Goal: Task Accomplishment & Management: Use online tool/utility

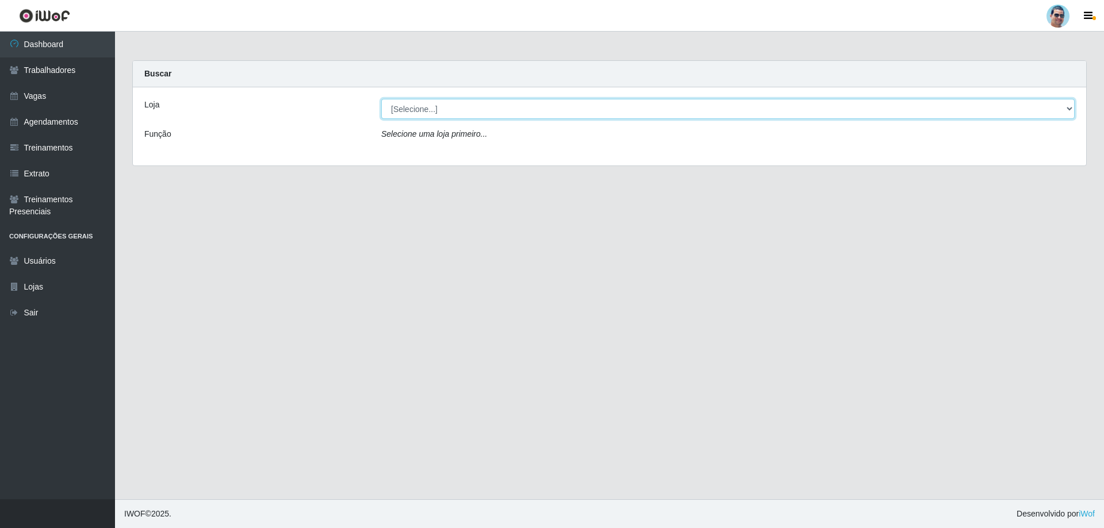
click at [398, 108] on select "[Selecione...] Mercadinho Extrabom" at bounding box center [727, 109] width 693 height 20
select select "175"
click at [381, 99] on select "[Selecione...] Mercadinho Extrabom" at bounding box center [727, 109] width 693 height 20
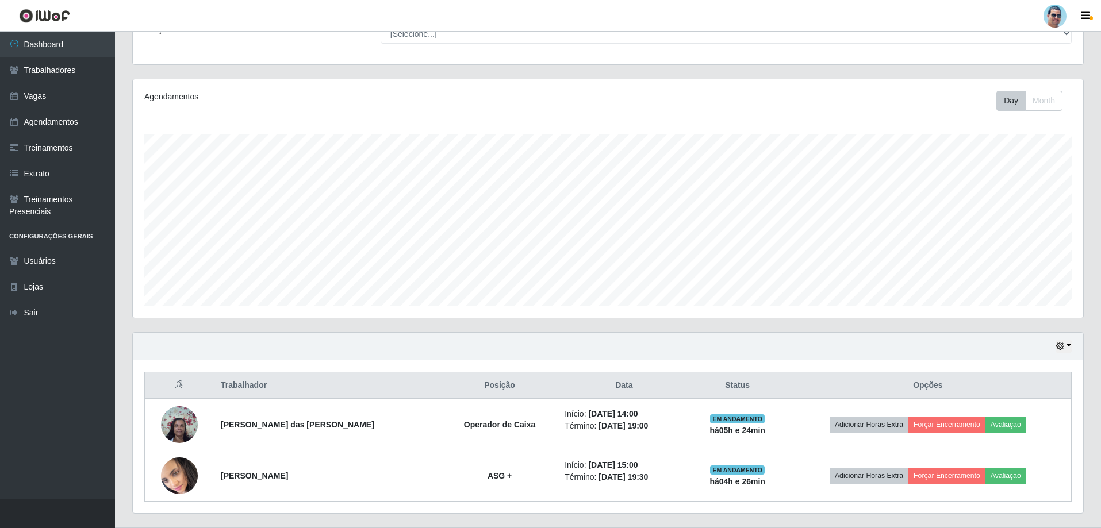
scroll to position [133, 0]
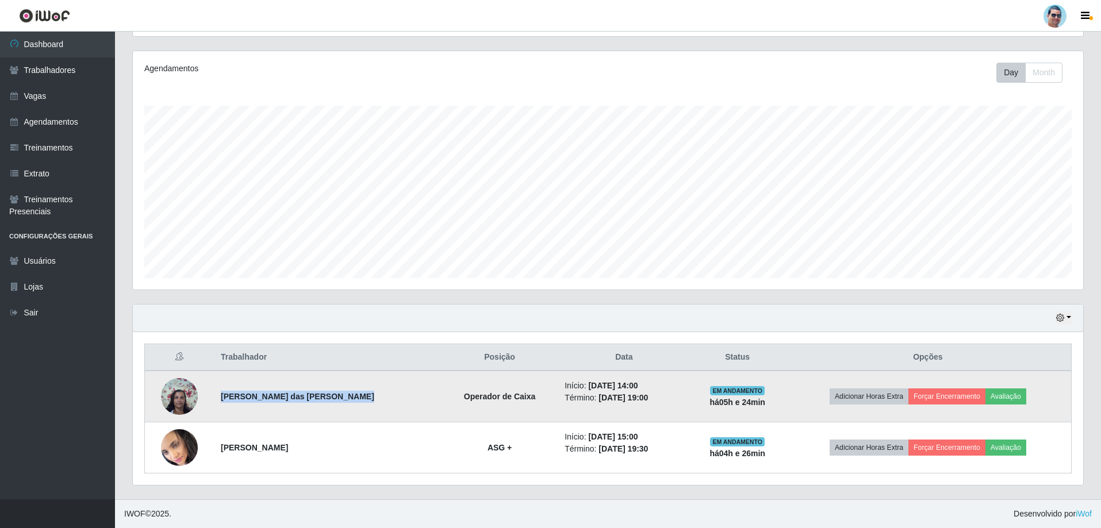
drag, startPoint x: 220, startPoint y: 394, endPoint x: 388, endPoint y: 393, distance: 167.3
click at [388, 393] on td "[PERSON_NAME] das [PERSON_NAME]" at bounding box center [328, 397] width 228 height 52
copy strong "[PERSON_NAME] das [PERSON_NAME]"
click at [952, 393] on button "Forçar Encerramento" at bounding box center [946, 397] width 77 height 16
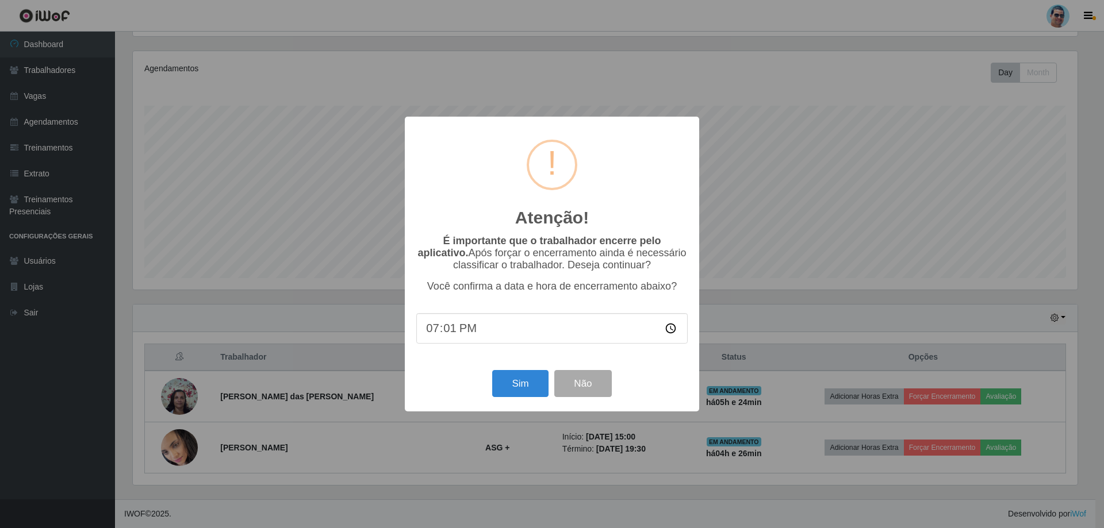
type input "19:11"
click at [527, 390] on button "Sim" at bounding box center [520, 383] width 56 height 27
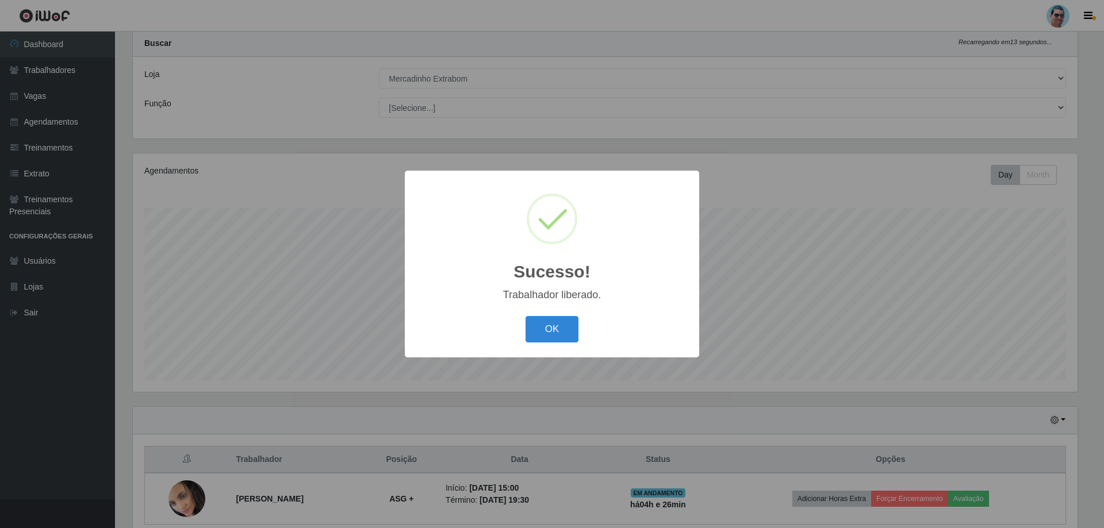
click at [526, 316] on button "OK" at bounding box center [552, 329] width 53 height 27
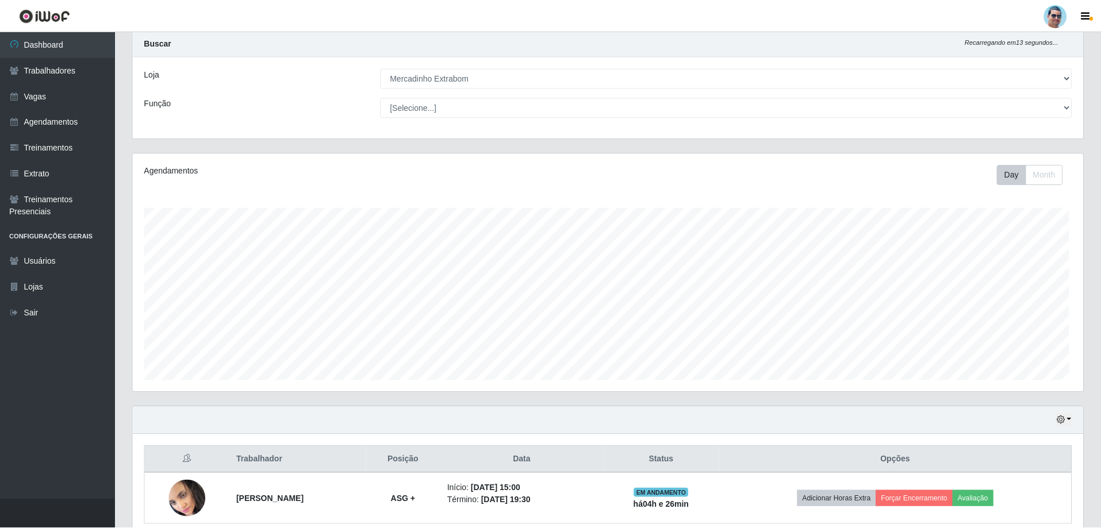
scroll to position [239, 950]
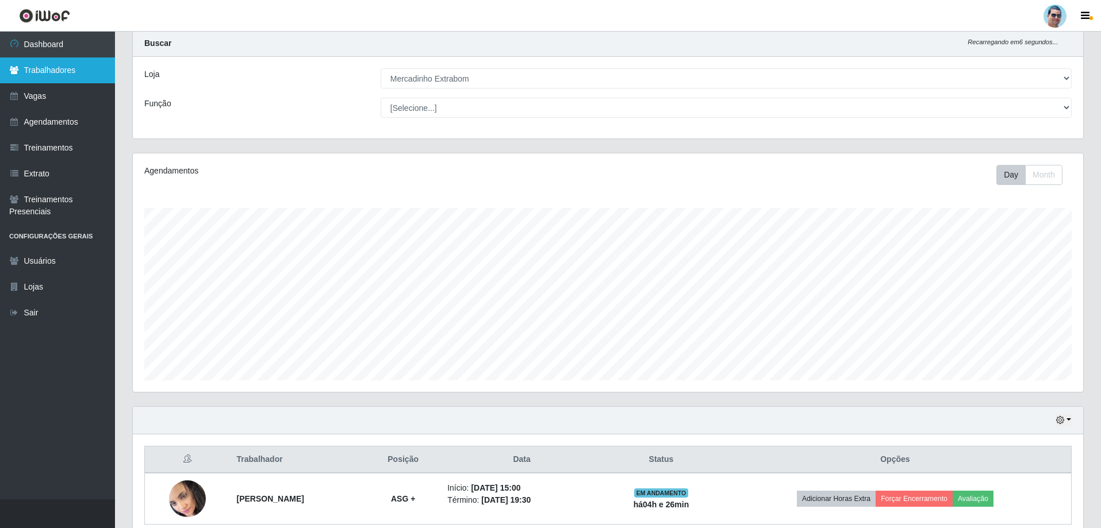
click at [41, 72] on link "Trabalhadores" at bounding box center [57, 70] width 115 height 26
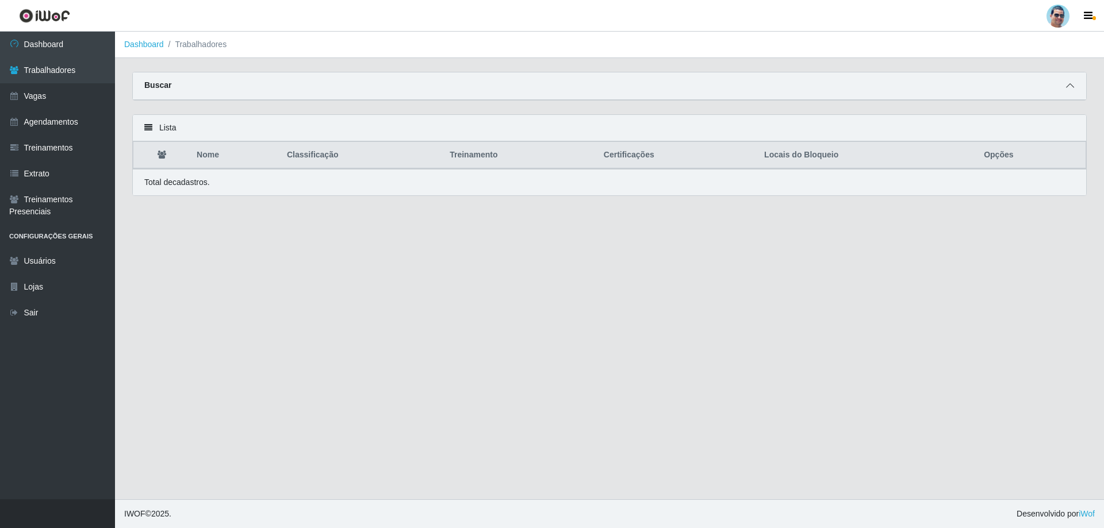
click at [1072, 90] on icon at bounding box center [1070, 86] width 8 height 8
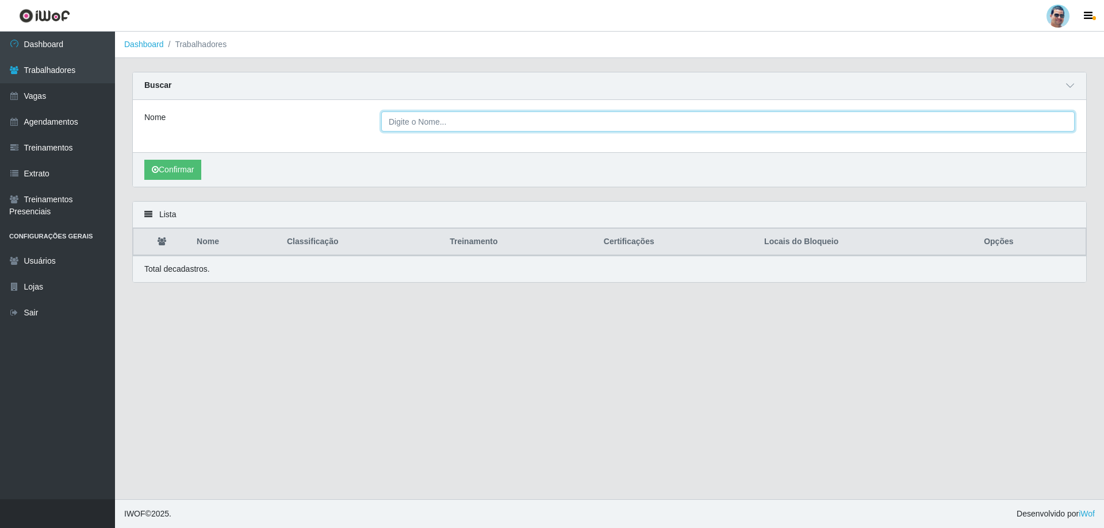
click at [469, 129] on input "Nome" at bounding box center [727, 122] width 693 height 20
paste input "[PERSON_NAME] das [PERSON_NAME]"
type input "[PERSON_NAME] das [PERSON_NAME]"
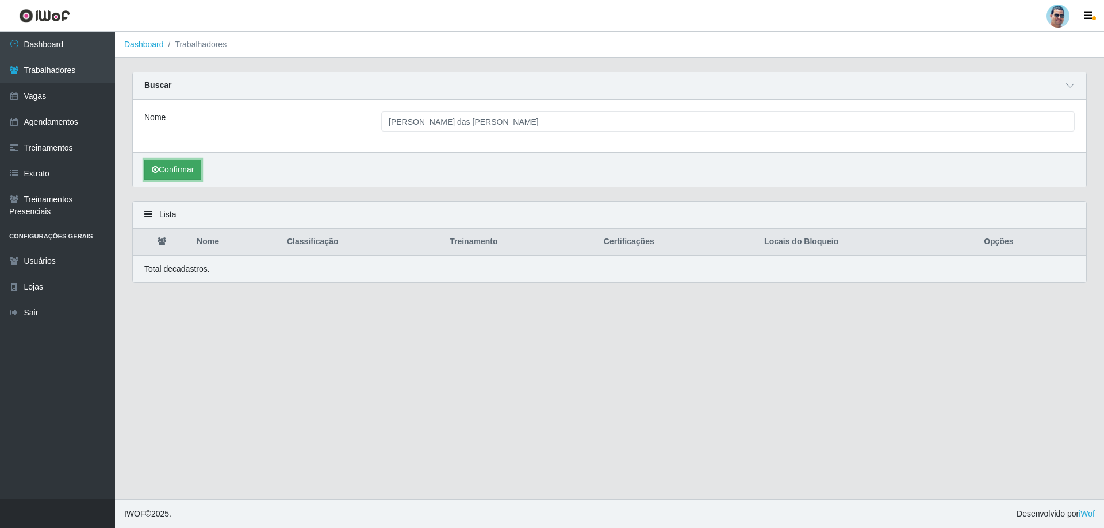
click at [158, 167] on icon "submit" at bounding box center [155, 170] width 7 height 8
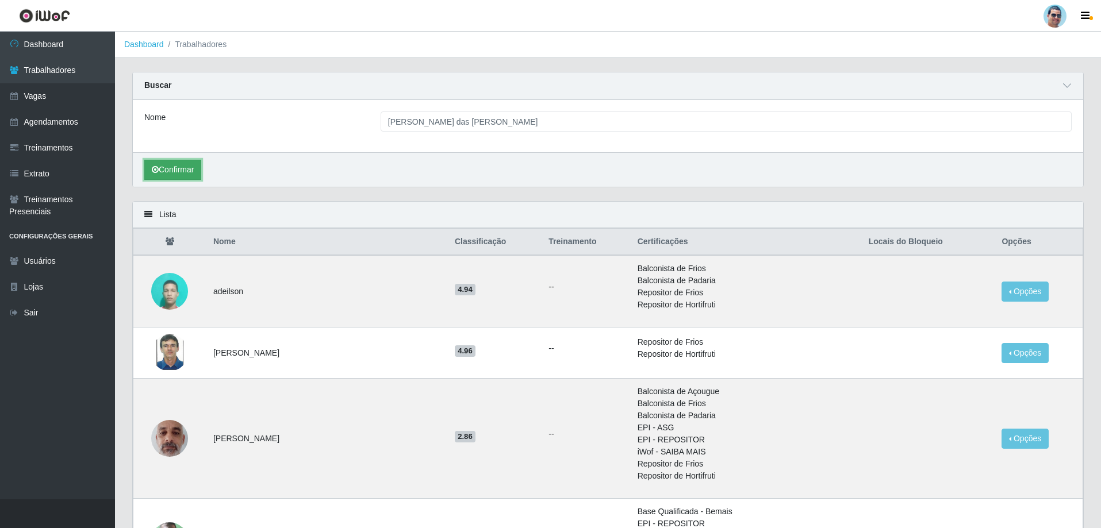
click at [168, 168] on button "Confirmar" at bounding box center [172, 170] width 57 height 20
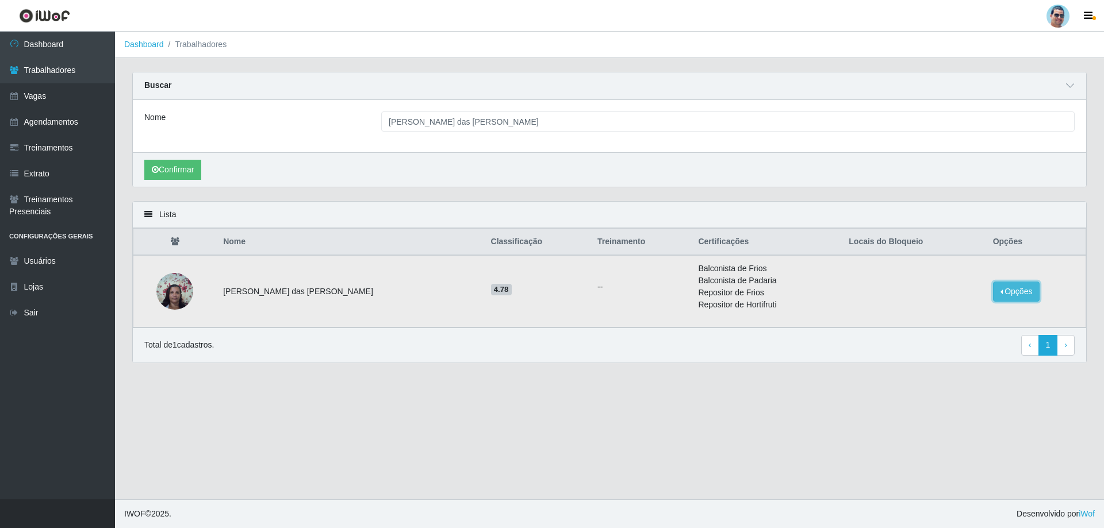
click at [1006, 292] on button "Opções" at bounding box center [1016, 292] width 47 height 20
click at [926, 313] on button "Bloquear - Loja" at bounding box center [945, 313] width 93 height 24
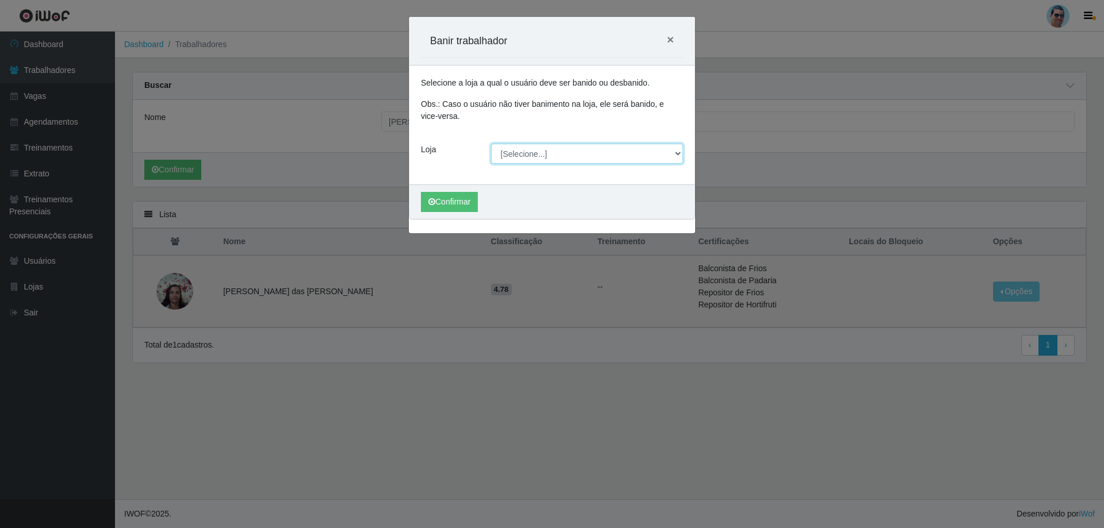
click at [543, 156] on select "[Selecione...] Mercadinho Extrabom" at bounding box center [587, 154] width 193 height 20
select select "175"
click at [491, 144] on select "[Selecione...] Mercadinho Extrabom" at bounding box center [587, 154] width 193 height 20
click at [462, 203] on button "Confirmar" at bounding box center [449, 202] width 57 height 20
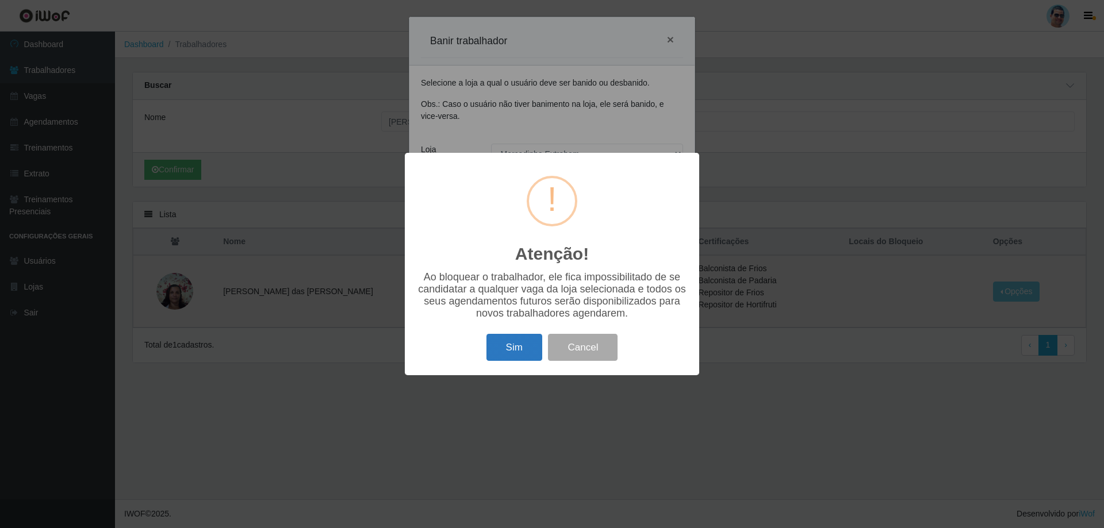
click at [501, 360] on button "Sim" at bounding box center [514, 347] width 56 height 27
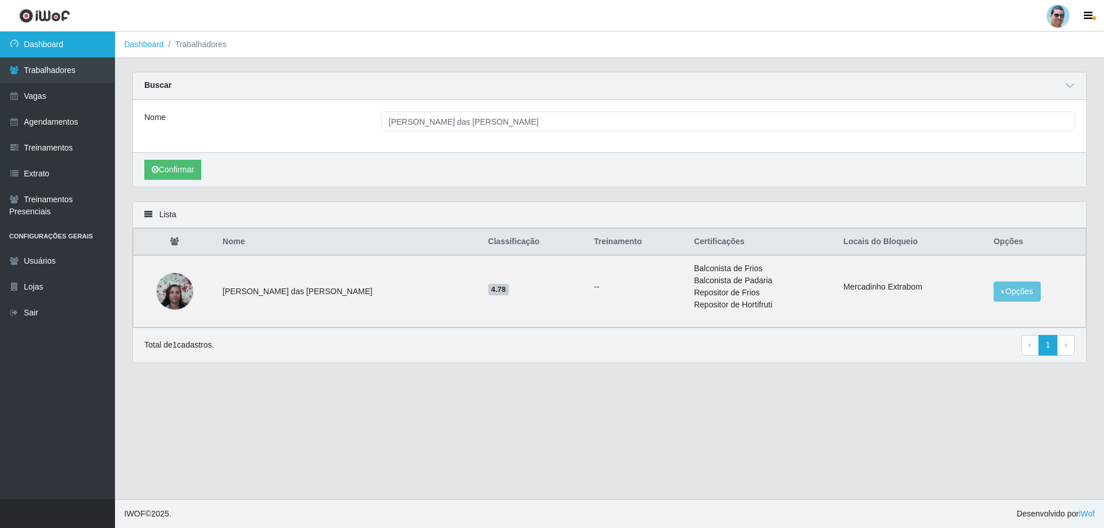
click at [16, 50] on link "Dashboard" at bounding box center [57, 45] width 115 height 26
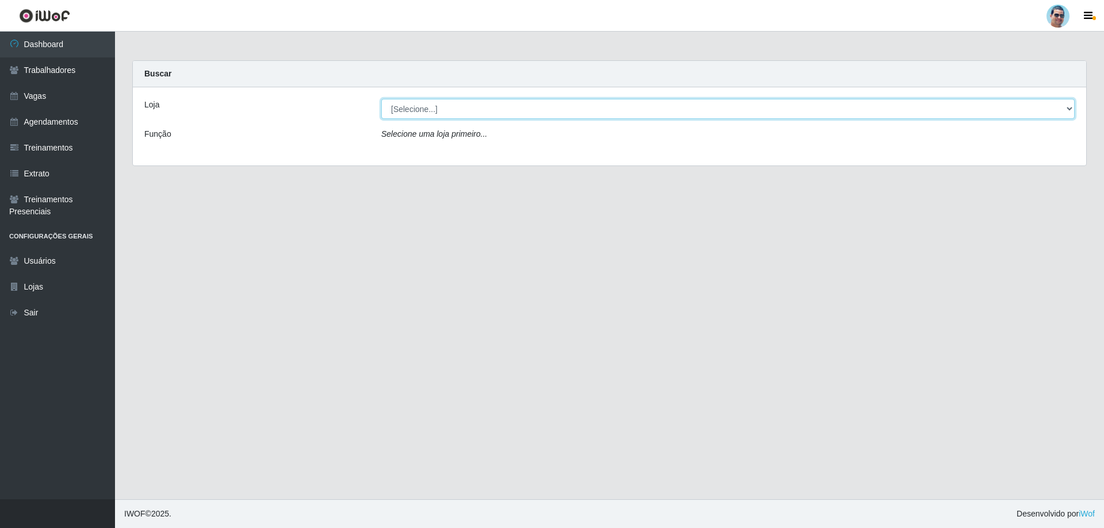
click at [538, 101] on select "[Selecione...] Mercadinho Extrabom" at bounding box center [727, 109] width 693 height 20
select select "175"
click at [381, 99] on select "[Selecione...] Mercadinho Extrabom" at bounding box center [727, 109] width 693 height 20
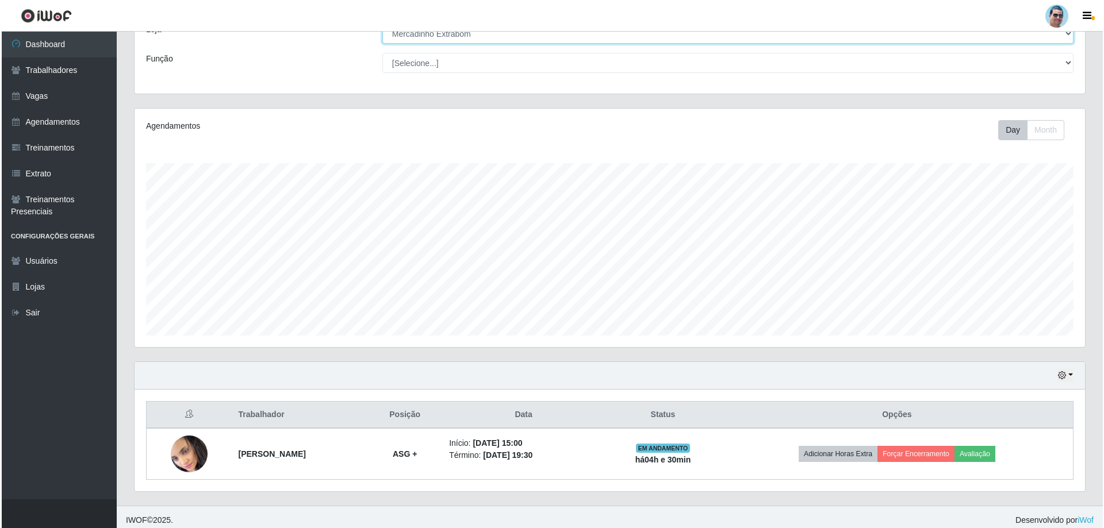
scroll to position [82, 0]
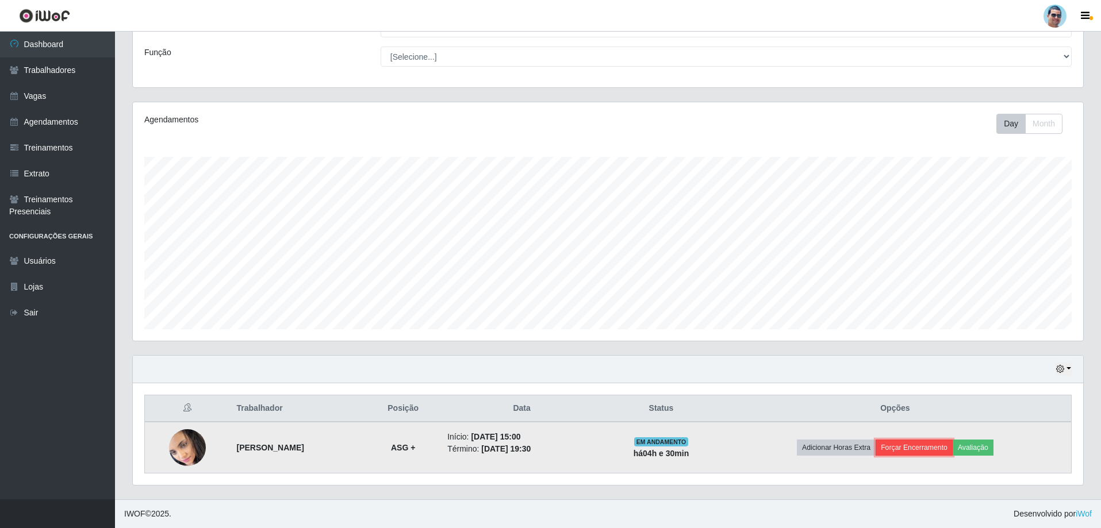
click at [953, 452] on button "Forçar Encerramento" at bounding box center [914, 448] width 77 height 16
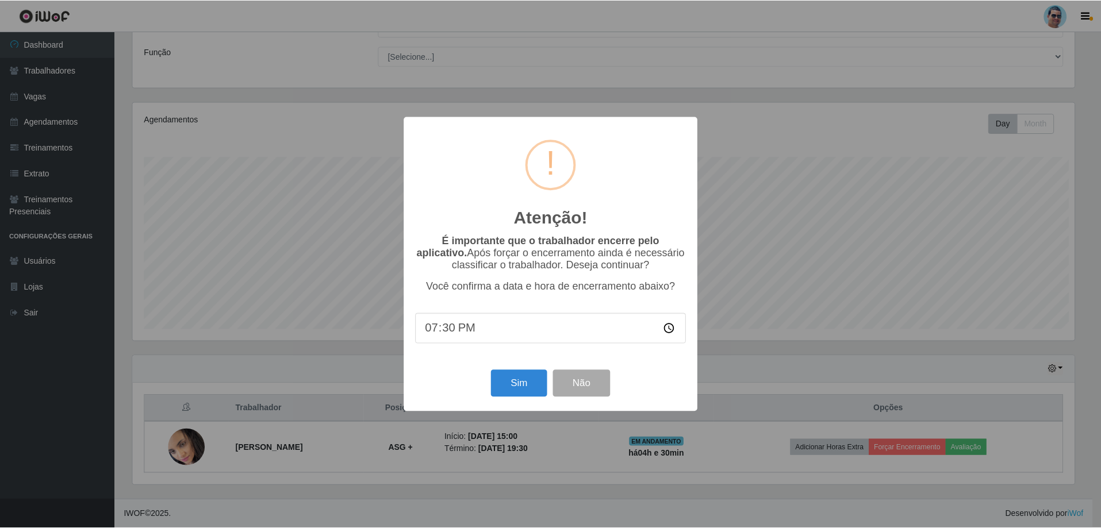
scroll to position [239, 945]
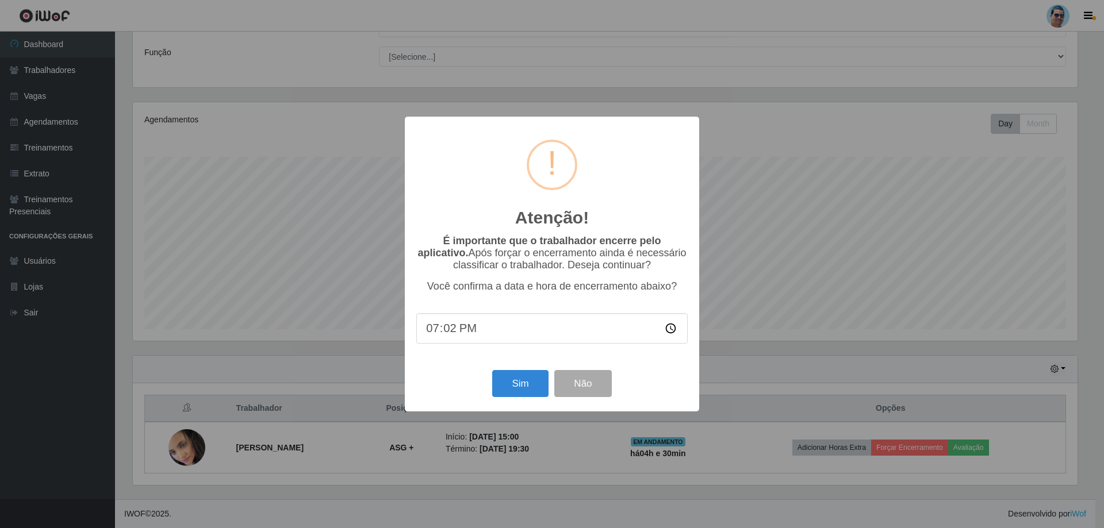
type input "19:28"
click at [503, 379] on button "Sim" at bounding box center [520, 383] width 56 height 27
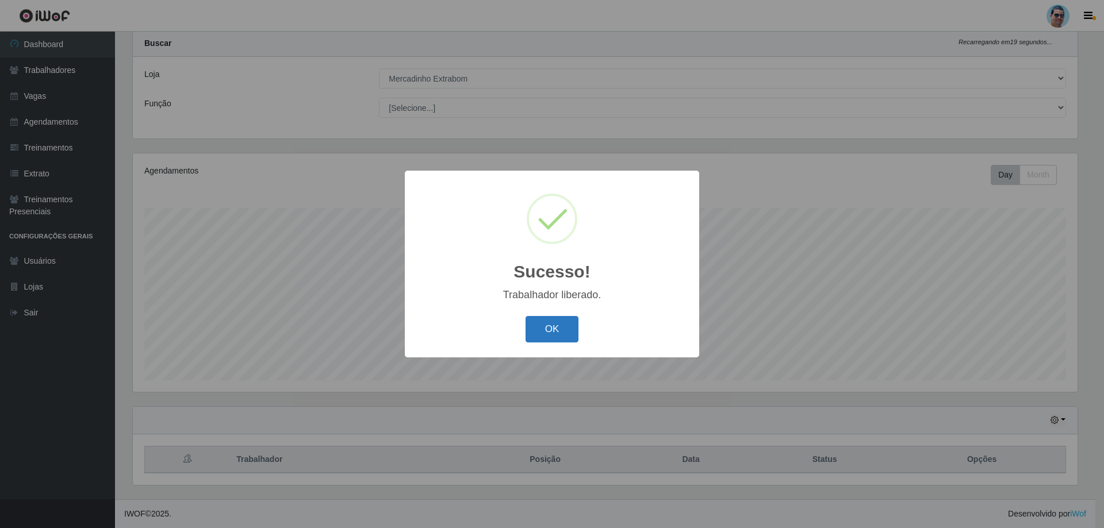
click at [558, 325] on button "OK" at bounding box center [552, 329] width 53 height 27
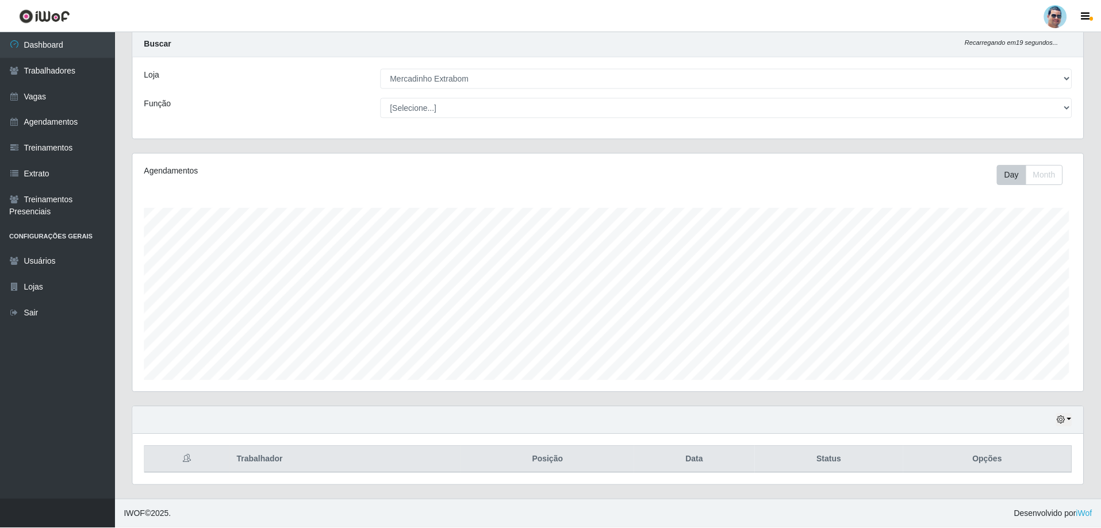
scroll to position [239, 950]
